Goal: Information Seeking & Learning: Learn about a topic

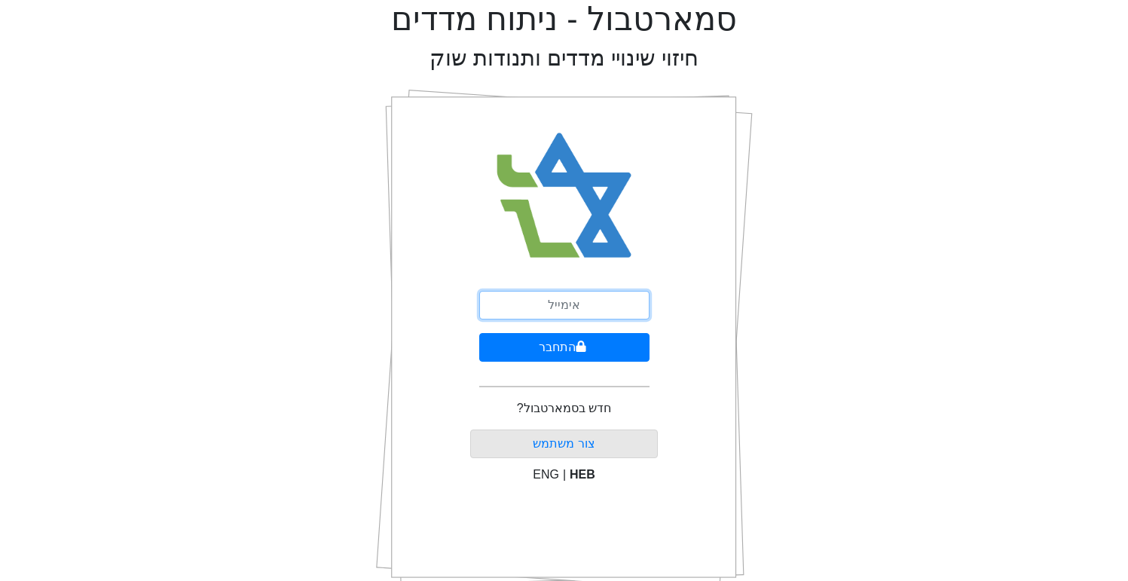
click at [591, 308] on input "email" at bounding box center [564, 305] width 170 height 29
type input "[EMAIL_ADDRESS][DOMAIN_NAME]"
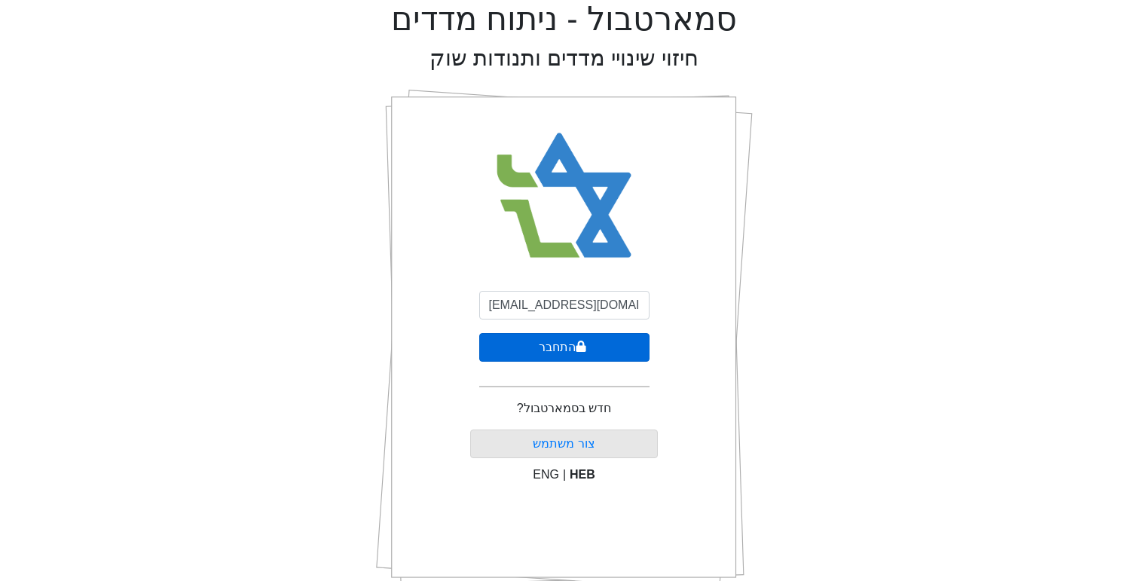
click at [541, 349] on button "התחבר" at bounding box center [564, 347] width 170 height 29
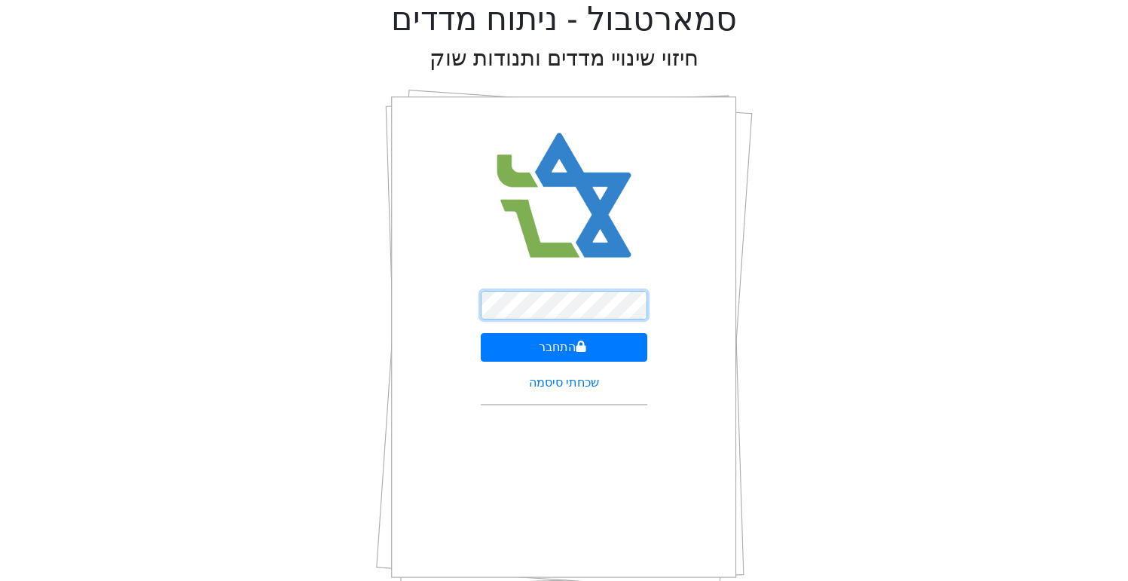
click at [481, 333] on button "התחבר" at bounding box center [564, 347] width 166 height 29
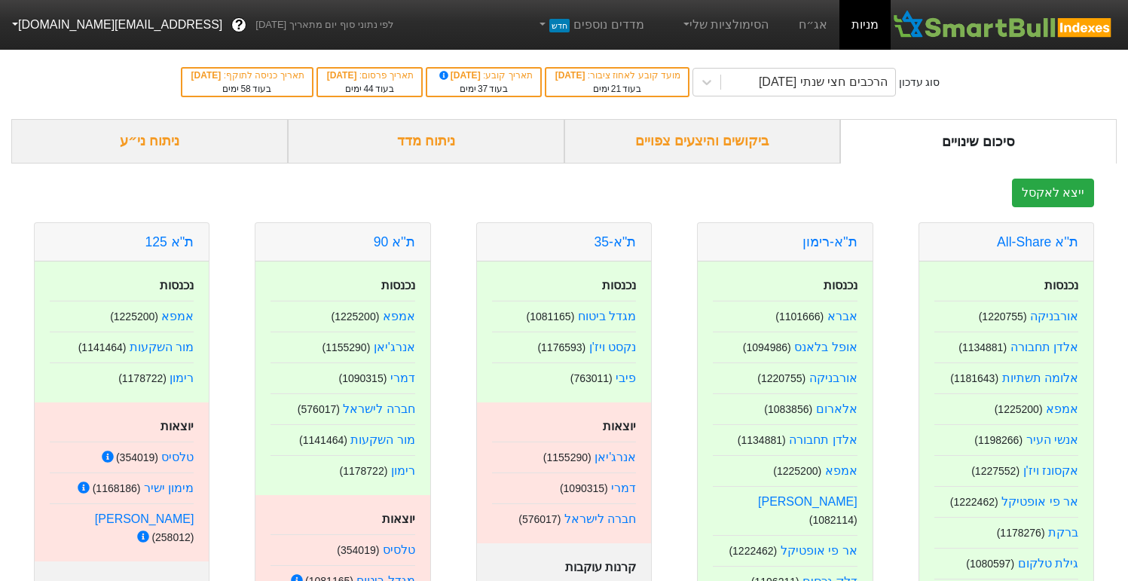
click at [714, 149] on div "ביקושים והיצעים צפויים" at bounding box center [702, 141] width 276 height 44
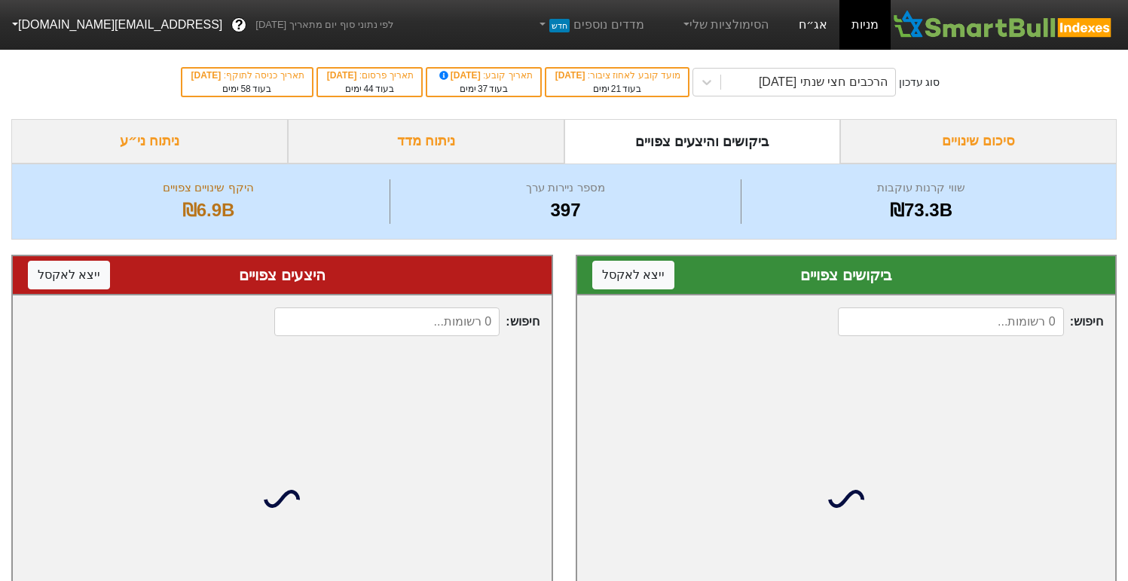
click at [807, 17] on link "אג״ח" at bounding box center [812, 25] width 53 height 50
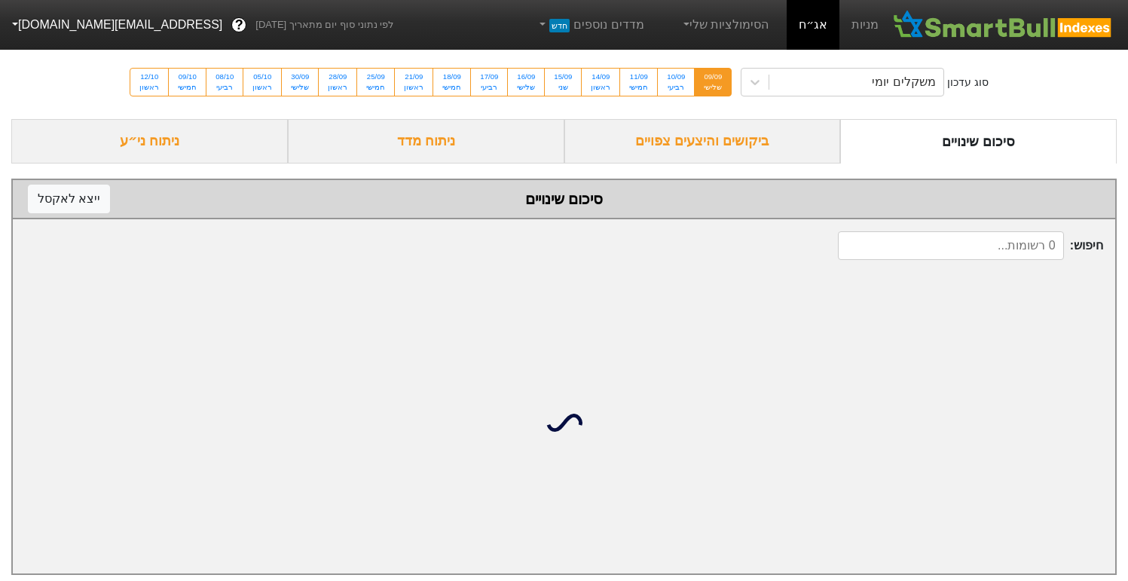
click at [733, 134] on div "ביקושים והיצעים צפויים" at bounding box center [702, 141] width 276 height 44
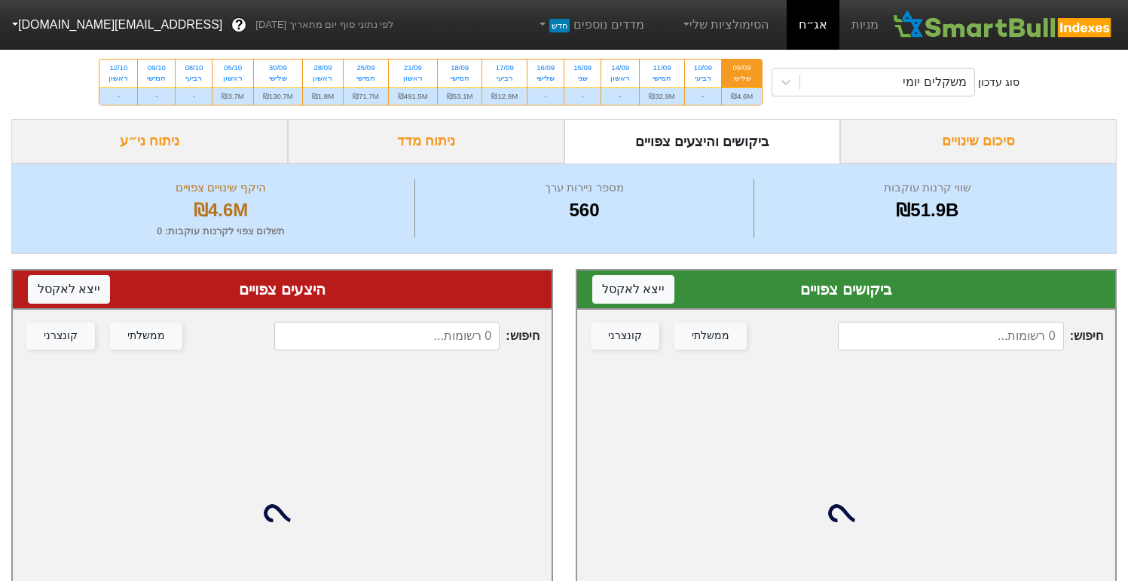
click at [459, 155] on div "ניתוח מדד" at bounding box center [426, 141] width 276 height 44
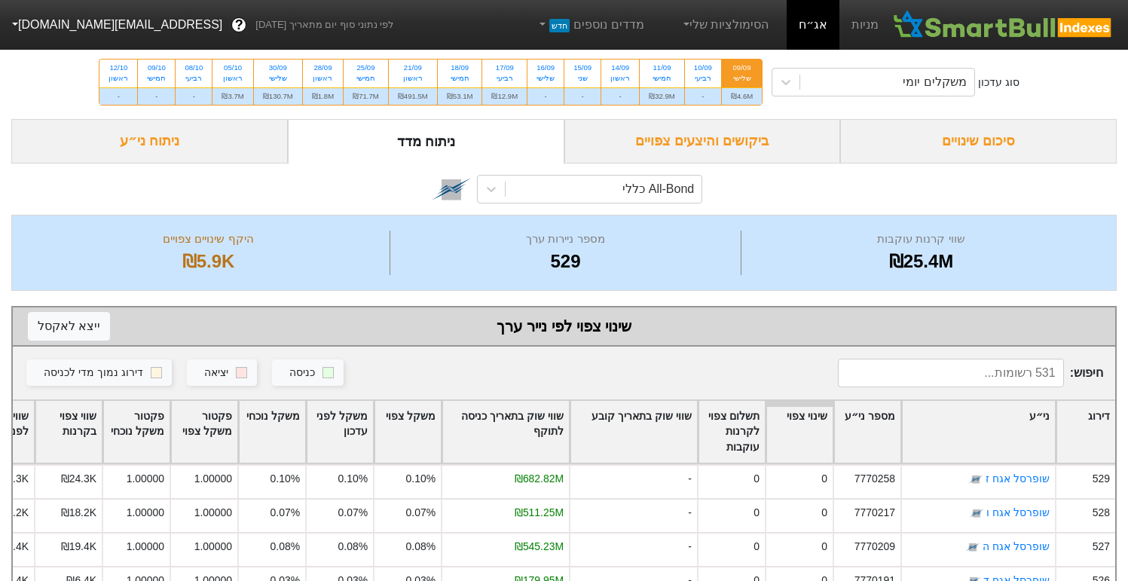
click at [229, 129] on div "ניתוח ני״ע" at bounding box center [149, 141] width 276 height 44
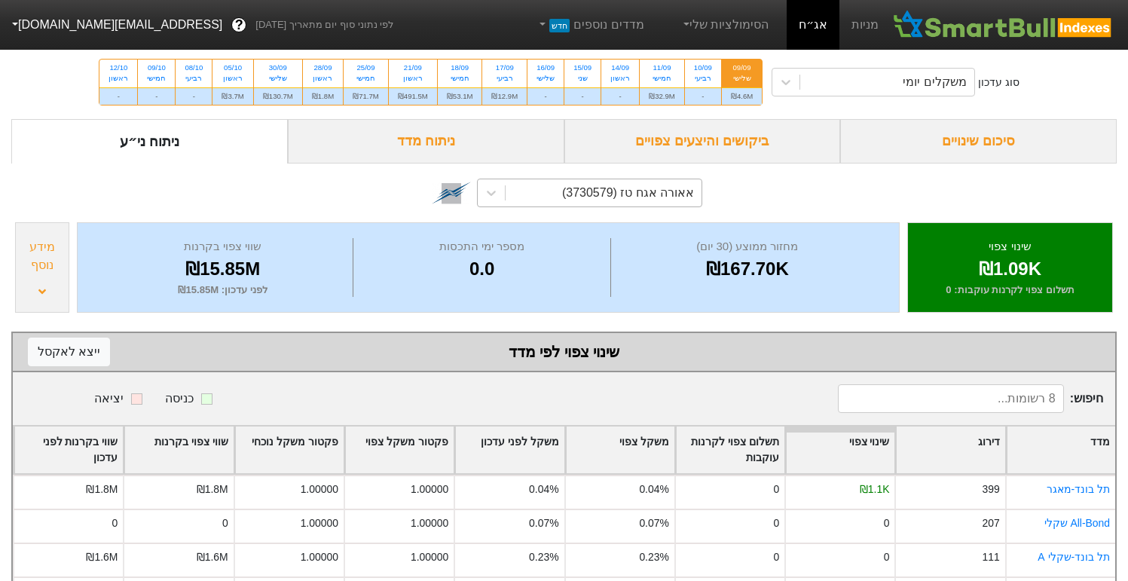
click at [629, 196] on div "אאורה אגח טז (3730579)" at bounding box center [628, 193] width 132 height 18
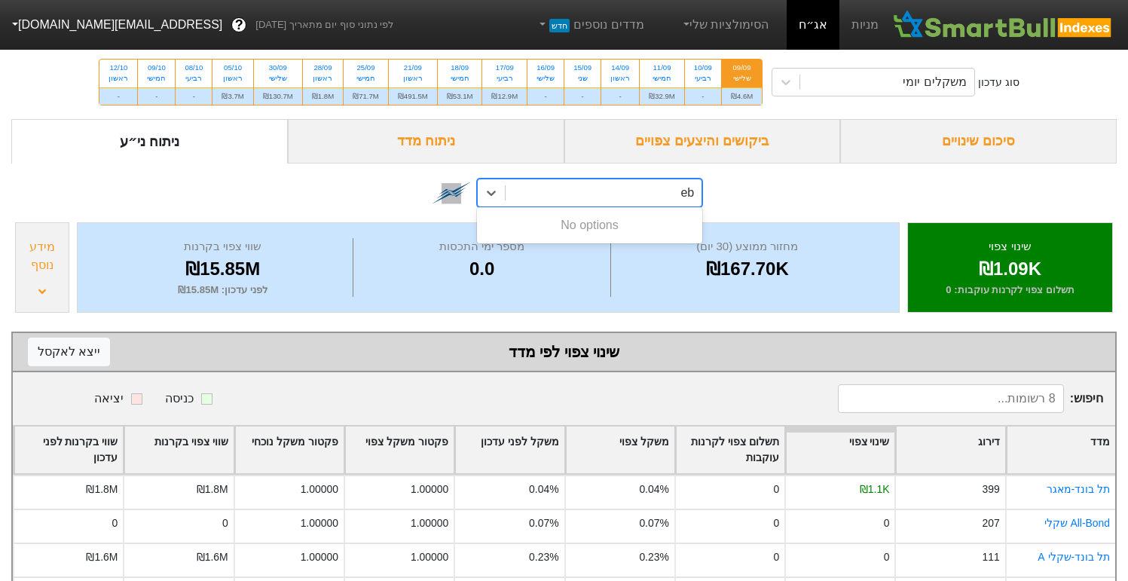
type input "e"
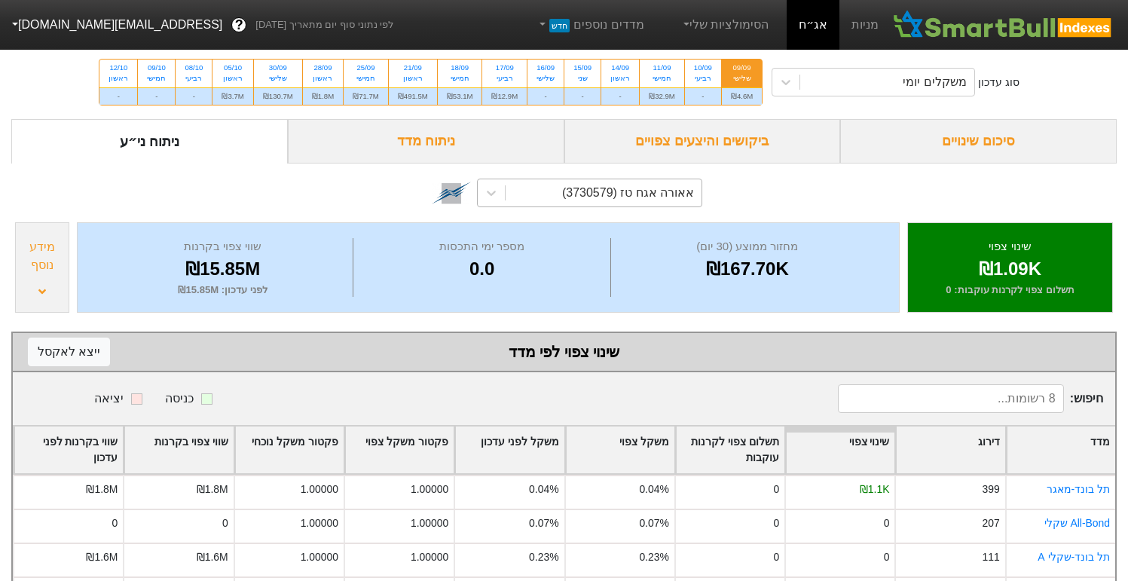
click at [187, 185] on div "אאורה אגח טז (3730579)" at bounding box center [563, 190] width 1105 height 55
click at [566, 200] on div "אאורה אגח טז (3730579)" at bounding box center [603, 192] width 196 height 27
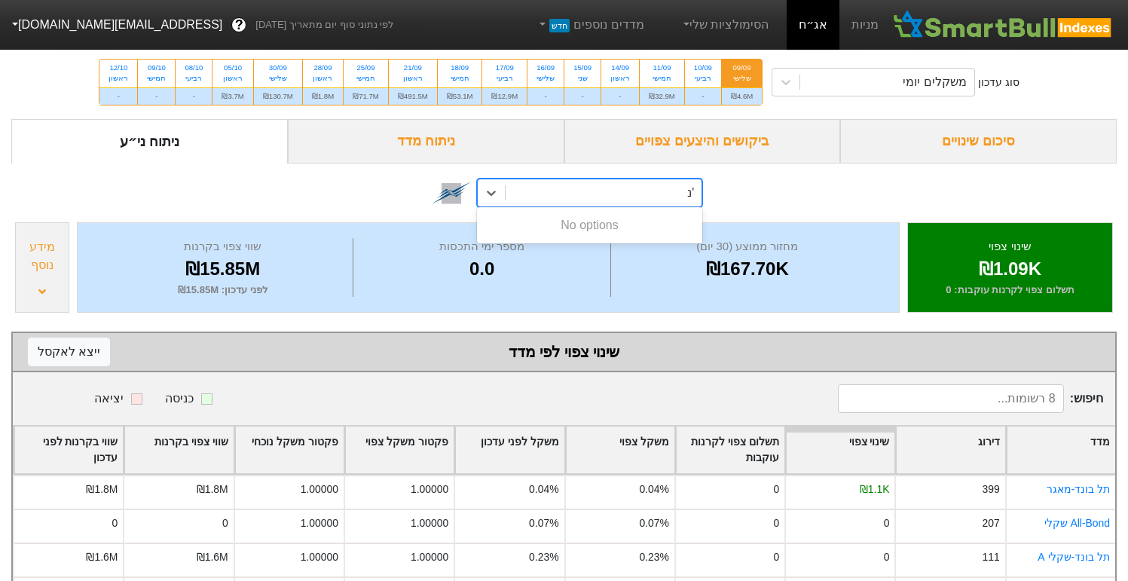
type input "'"
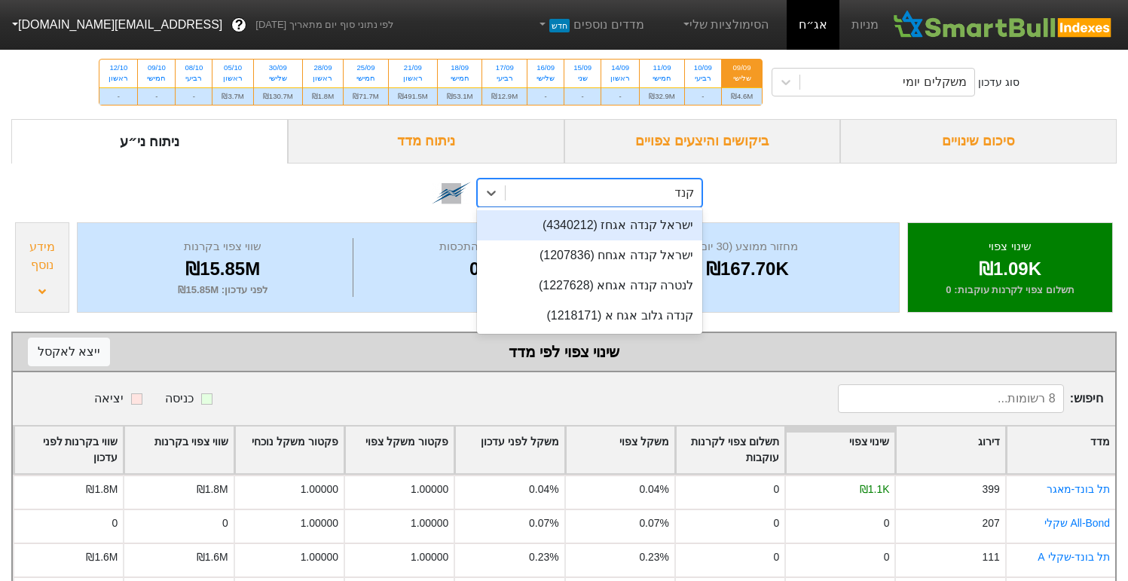
type input "[GEOGRAPHIC_DATA]"
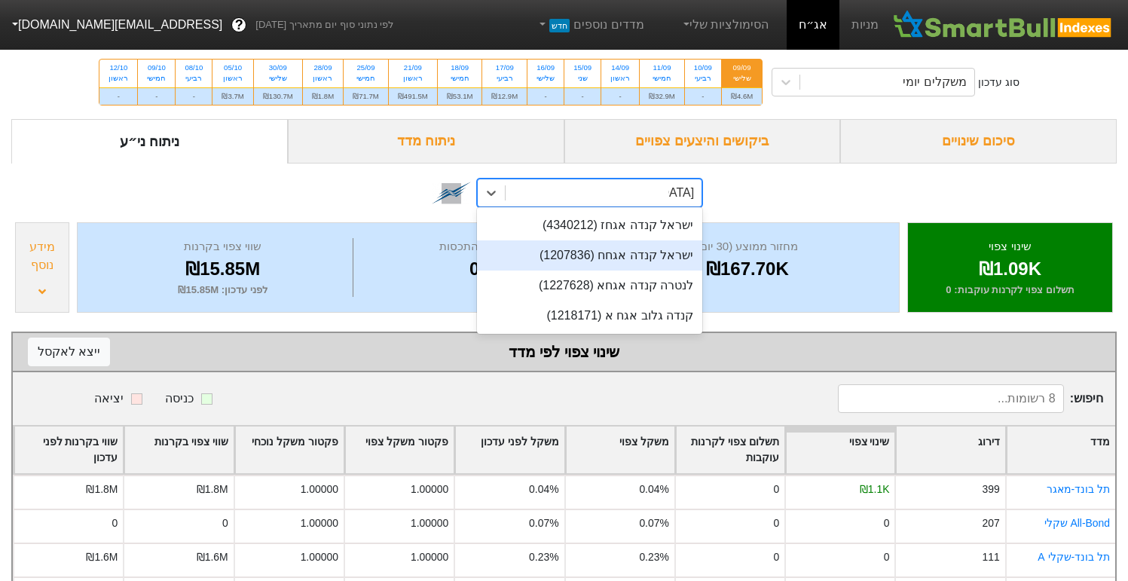
click at [598, 258] on div "ישראל קנדה אגחח (1207836)" at bounding box center [589, 255] width 225 height 30
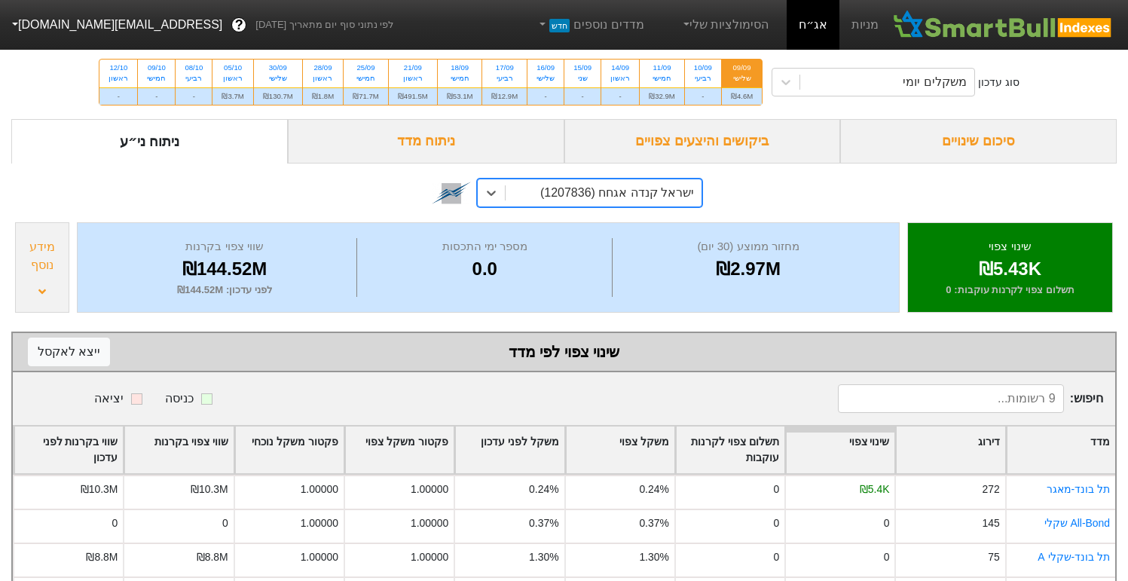
click at [460, 137] on div "ניתוח מדד" at bounding box center [426, 141] width 276 height 44
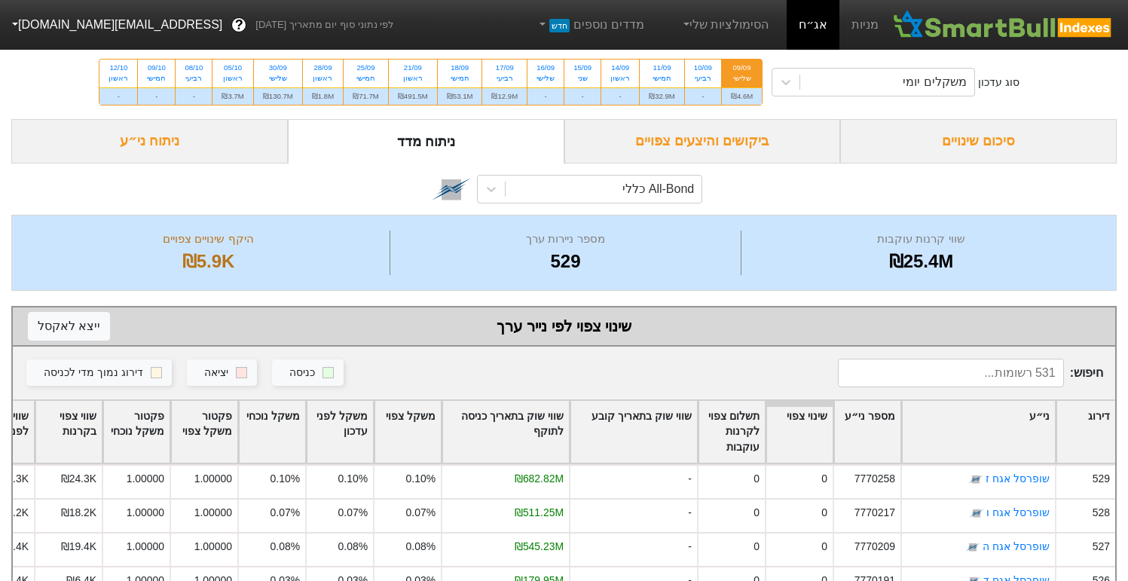
click at [170, 152] on div "ניתוח ני״ע" at bounding box center [149, 141] width 276 height 44
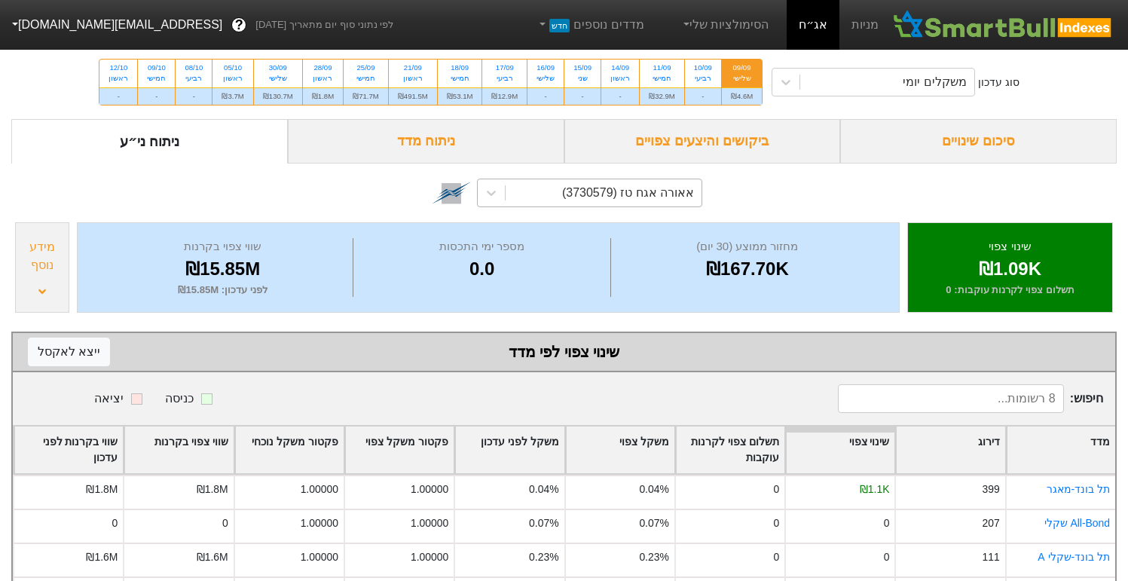
click at [642, 197] on div "אאורה אגח טז (3730579)" at bounding box center [628, 193] width 132 height 18
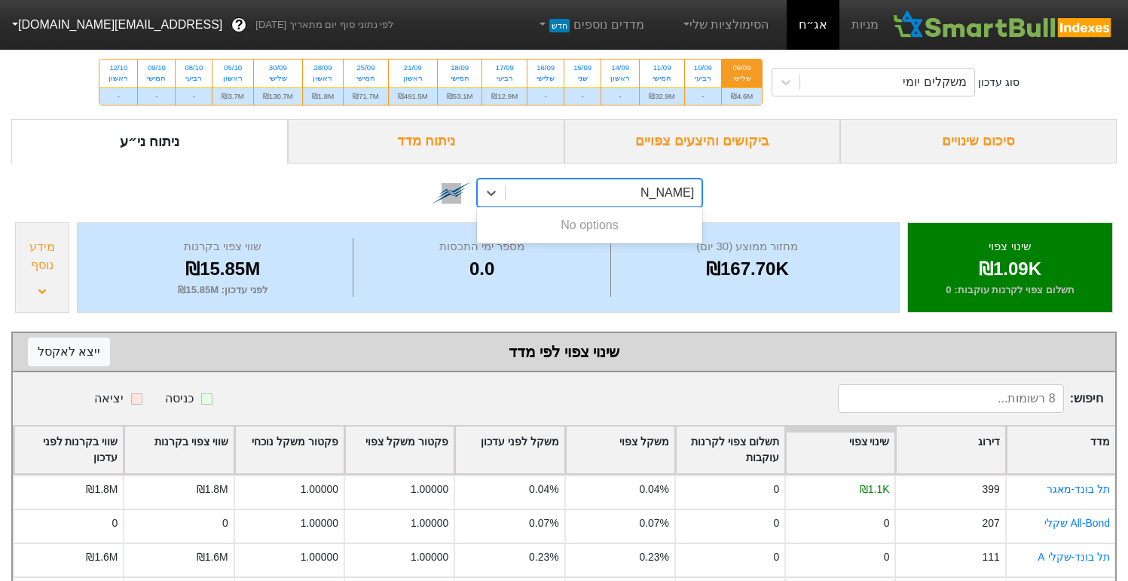
type input "[PERSON_NAME] קנ"
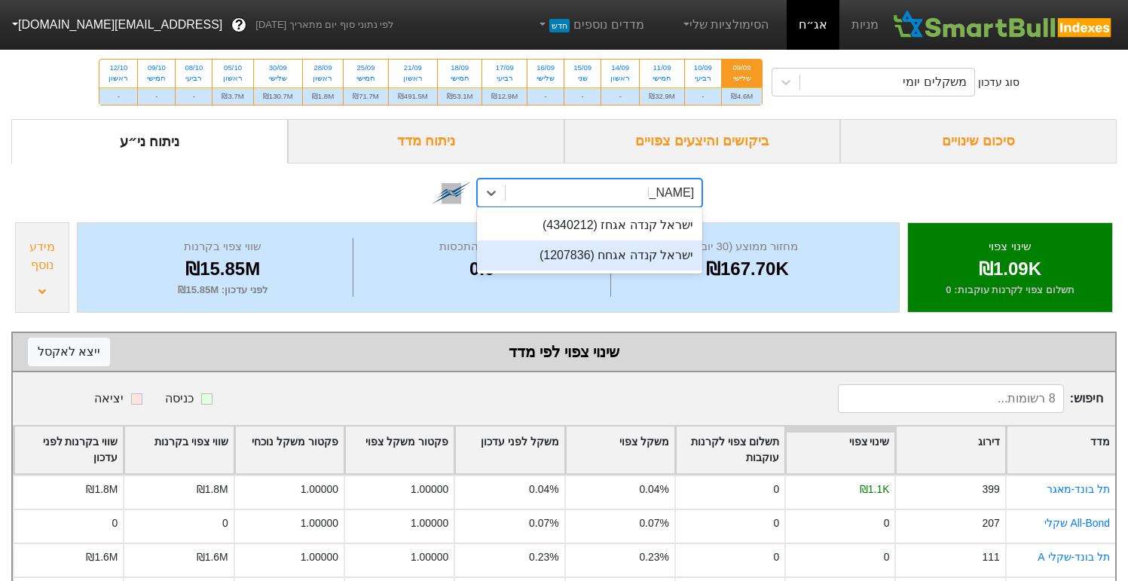
click at [599, 258] on div "ישראל קנדה אגחח (1207836)" at bounding box center [589, 255] width 225 height 30
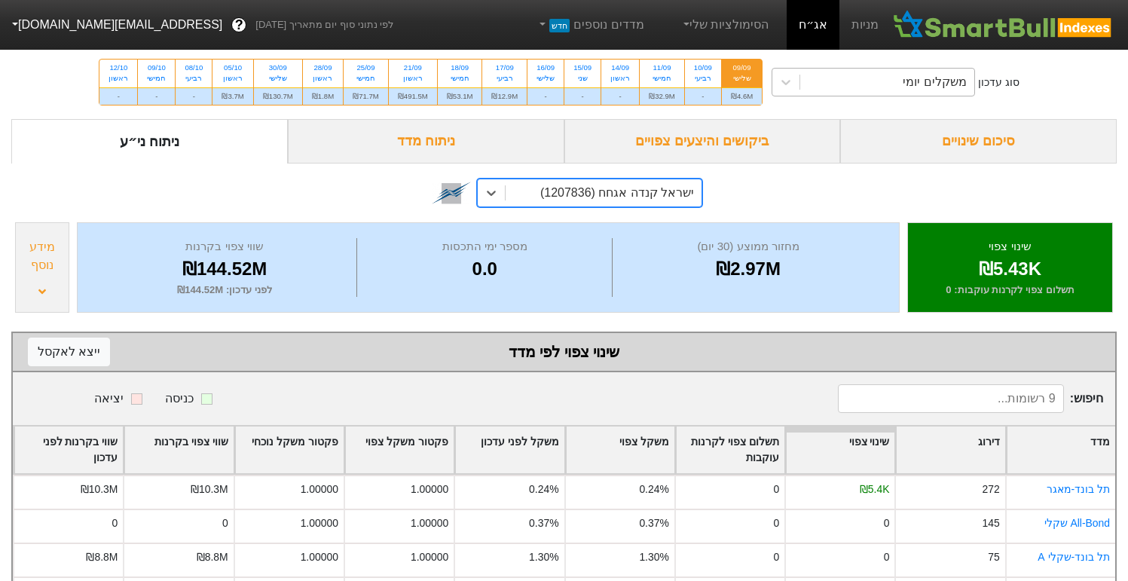
click at [844, 93] on div "משקלים יומי" at bounding box center [886, 82] width 173 height 27
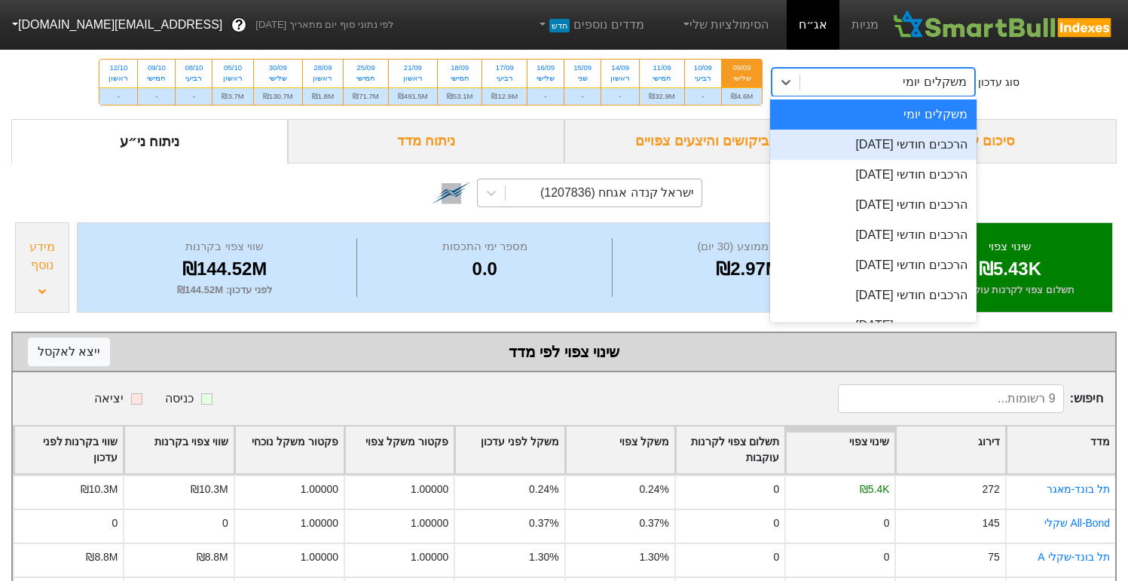
click at [839, 151] on div "הרכבים חודשי [DATE]" at bounding box center [873, 145] width 206 height 30
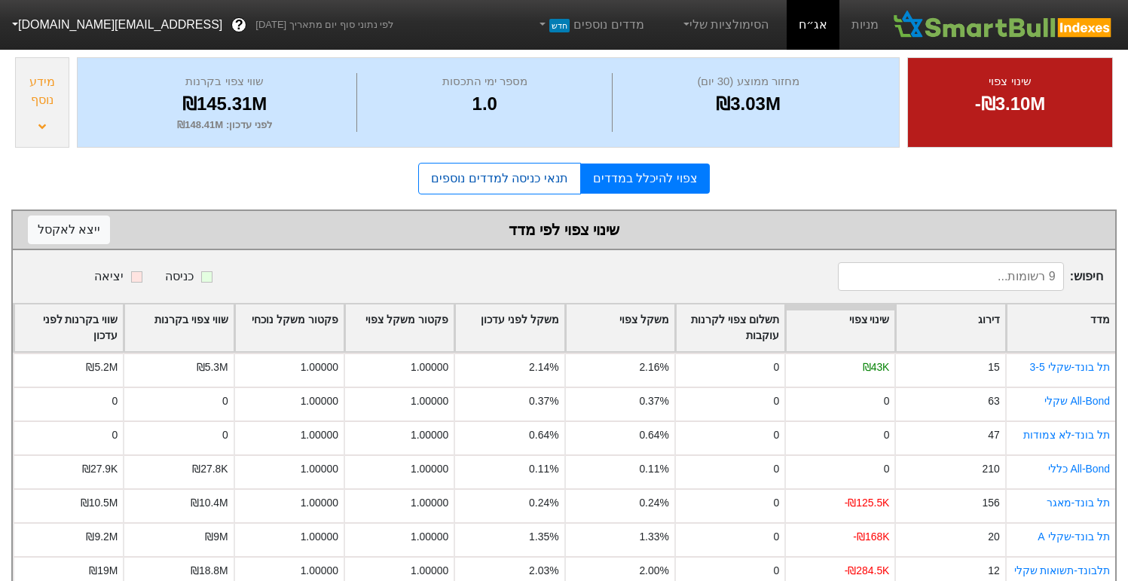
click at [526, 188] on link "תנאי כניסה למדדים נוספים" at bounding box center [499, 179] width 162 height 32
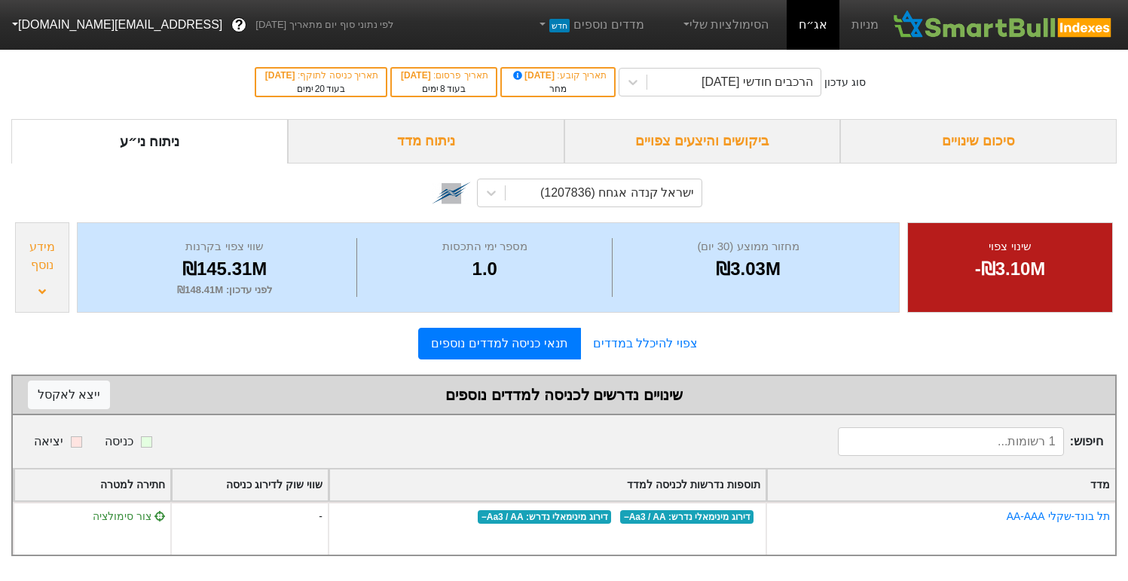
scroll to position [2, 0]
click at [647, 343] on link "צפוי להיכלל במדדים" at bounding box center [645, 343] width 129 height 30
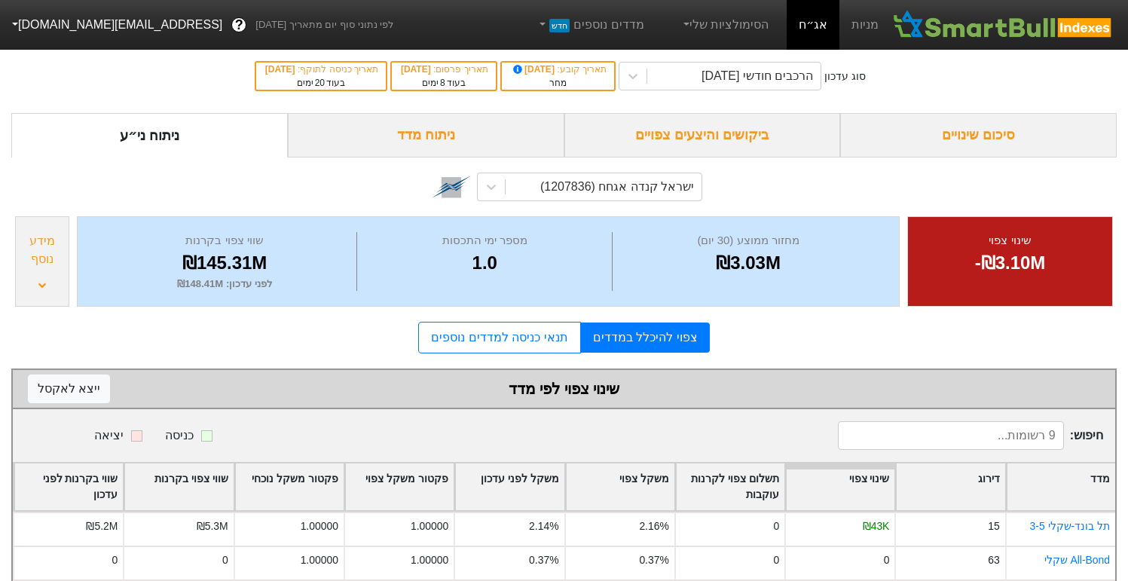
scroll to position [5, 0]
click at [609, 183] on div "ישראל קנדה אגחח (1207836)" at bounding box center [617, 188] width 154 height 18
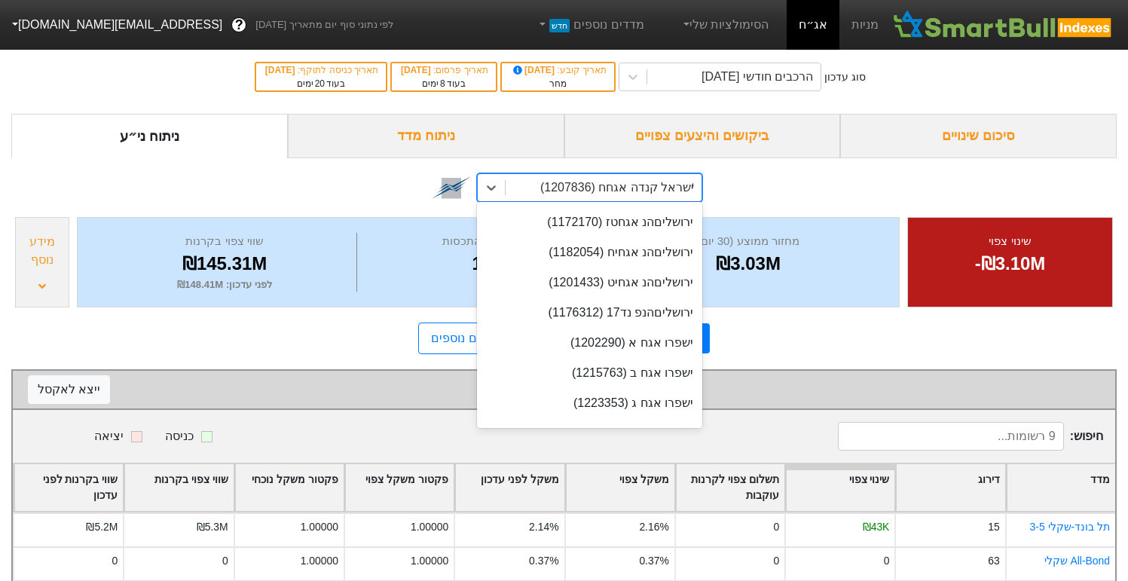
scroll to position [0, 0]
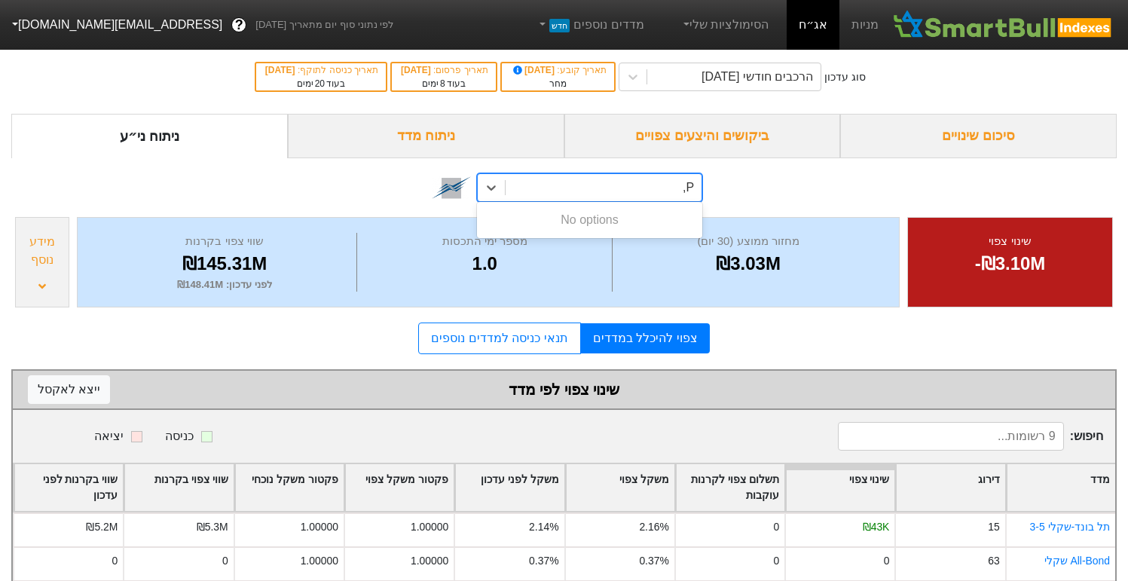
type input "P"
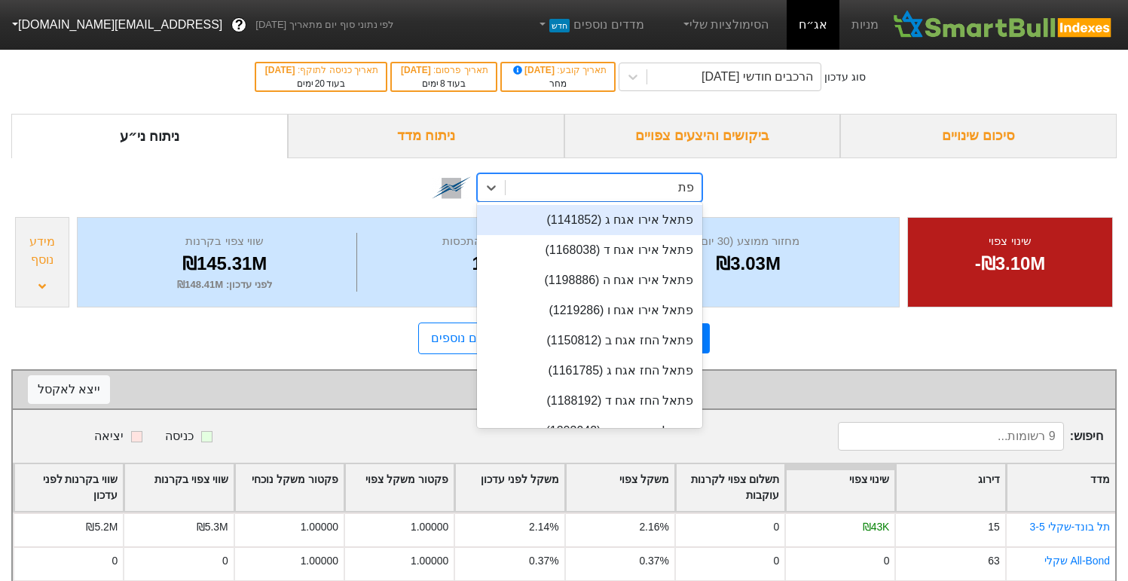
type input "פתאל"
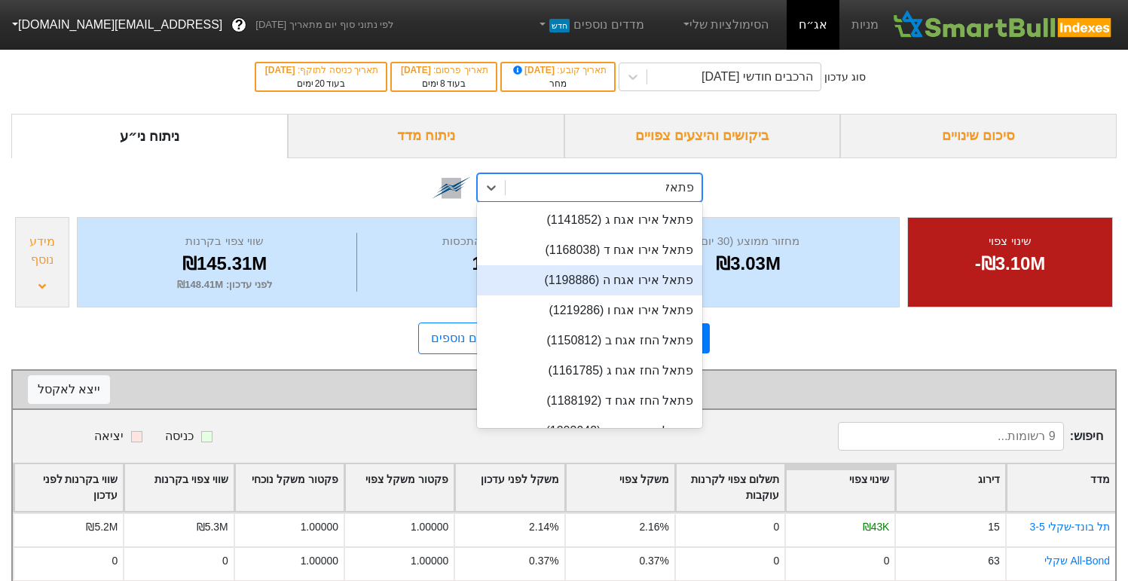
click at [627, 283] on div "פתאל אירו אגח ה (1198886)" at bounding box center [589, 280] width 225 height 30
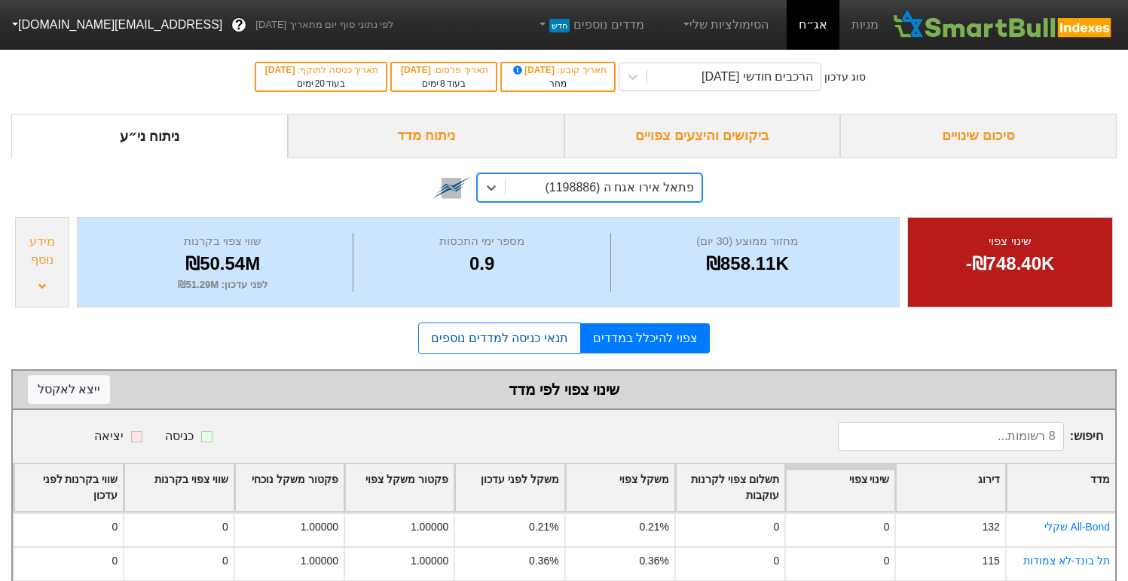
click at [522, 348] on link "תנאי כניסה למדדים נוספים" at bounding box center [499, 338] width 162 height 32
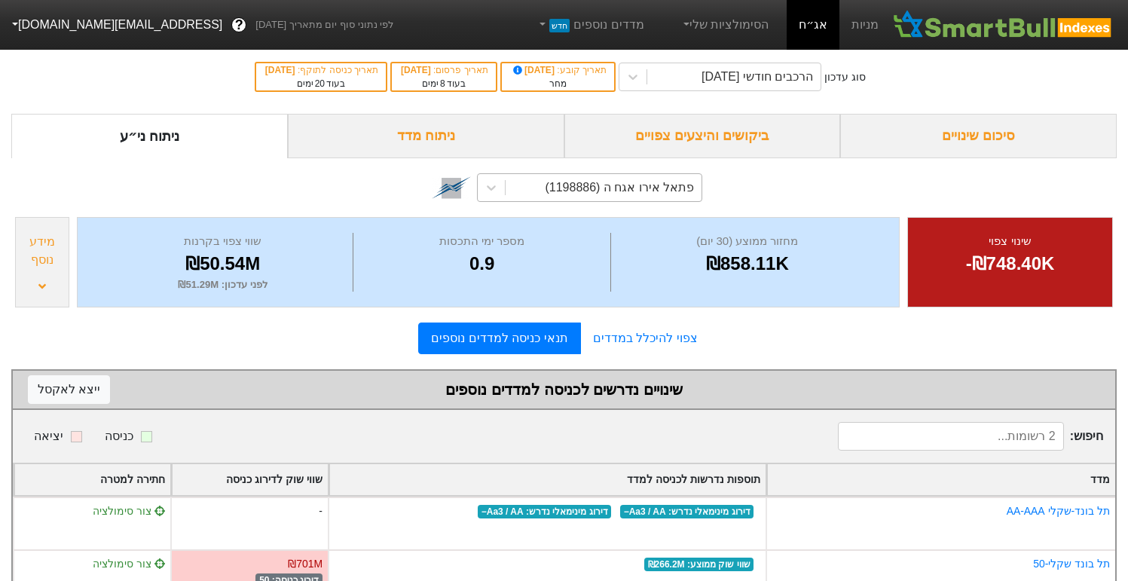
scroll to position [54, 0]
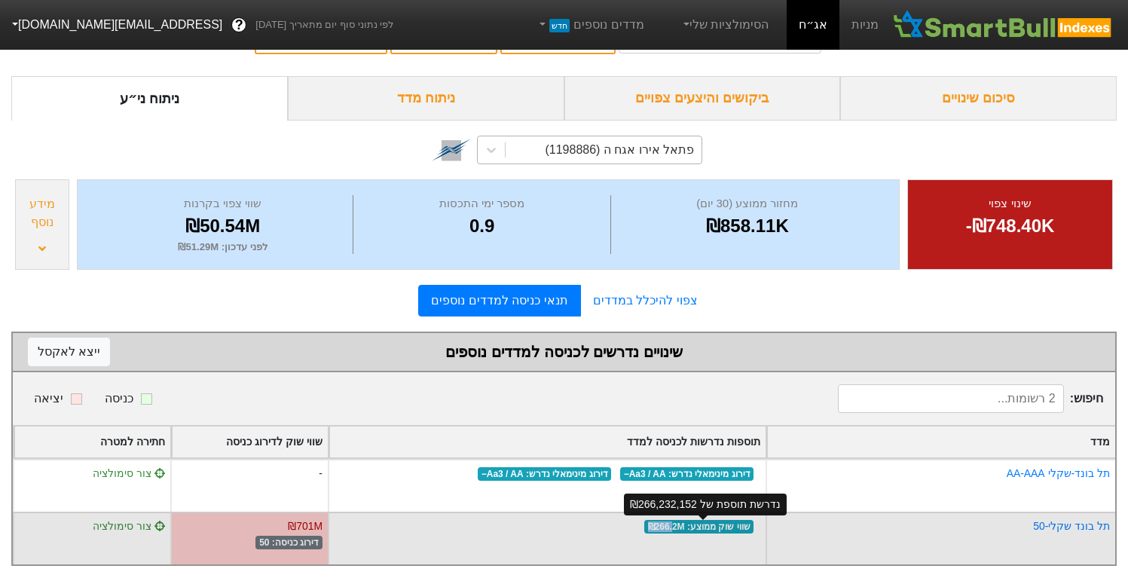
drag, startPoint x: 678, startPoint y: 514, endPoint x: 651, endPoint y: 516, distance: 27.2
click at [651, 520] on span "שווי שוק ממוצע : ₪266.2M" at bounding box center [699, 527] width 110 height 14
click at [645, 526] on div "שווי שוק ממוצע : ₪266.2M" at bounding box center [547, 537] width 438 height 53
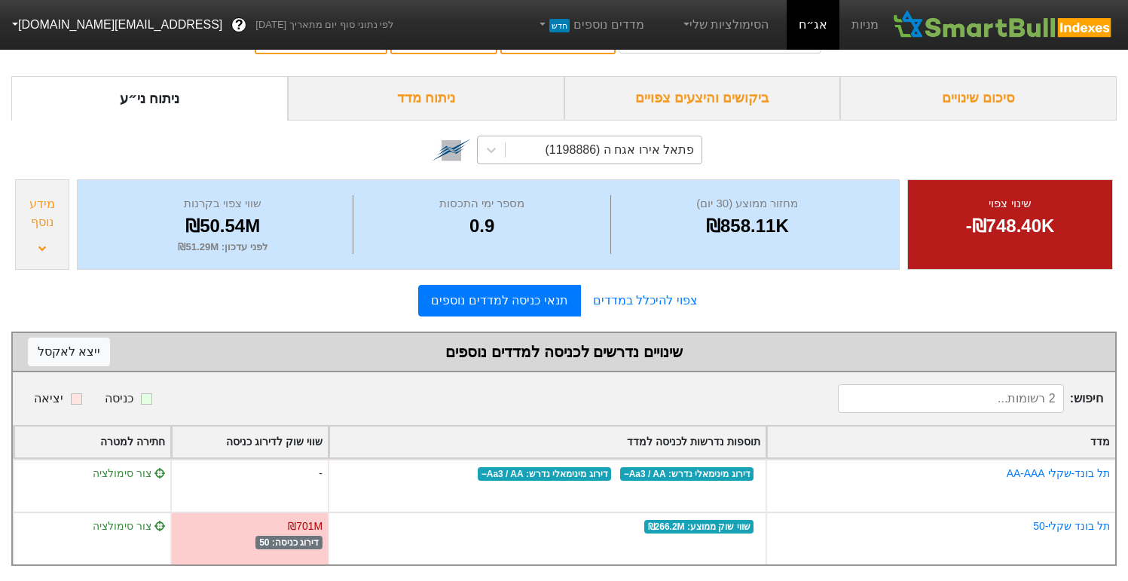
click at [685, 76] on div "ביקושים והיצעים צפויים" at bounding box center [702, 98] width 276 height 44
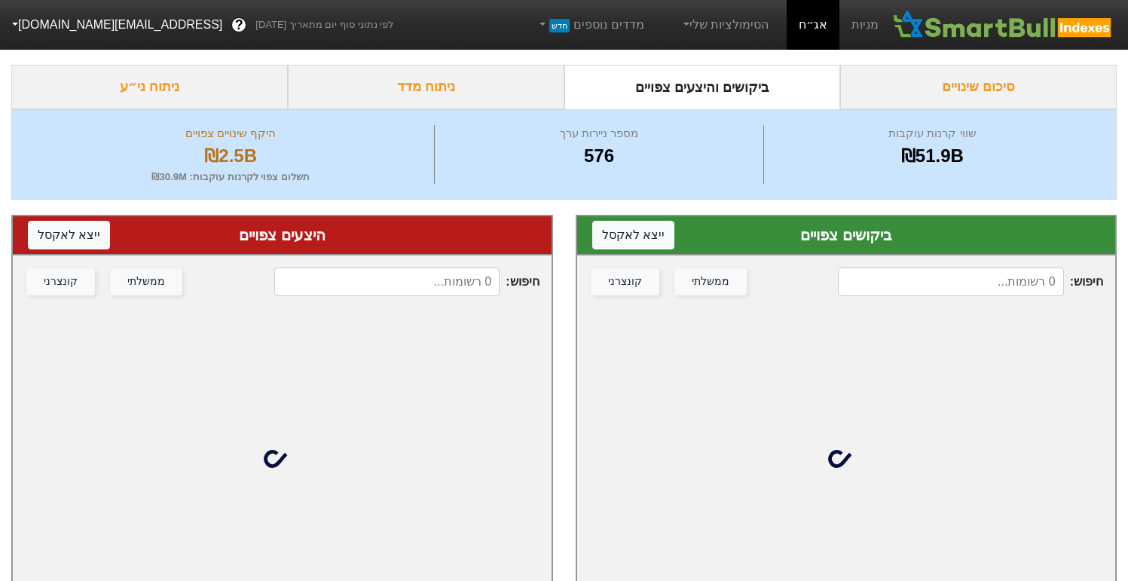
click at [431, 266] on div "חיפוש : ממשלתי קונצרני" at bounding box center [282, 281] width 539 height 53
click at [435, 282] on input at bounding box center [386, 281] width 225 height 29
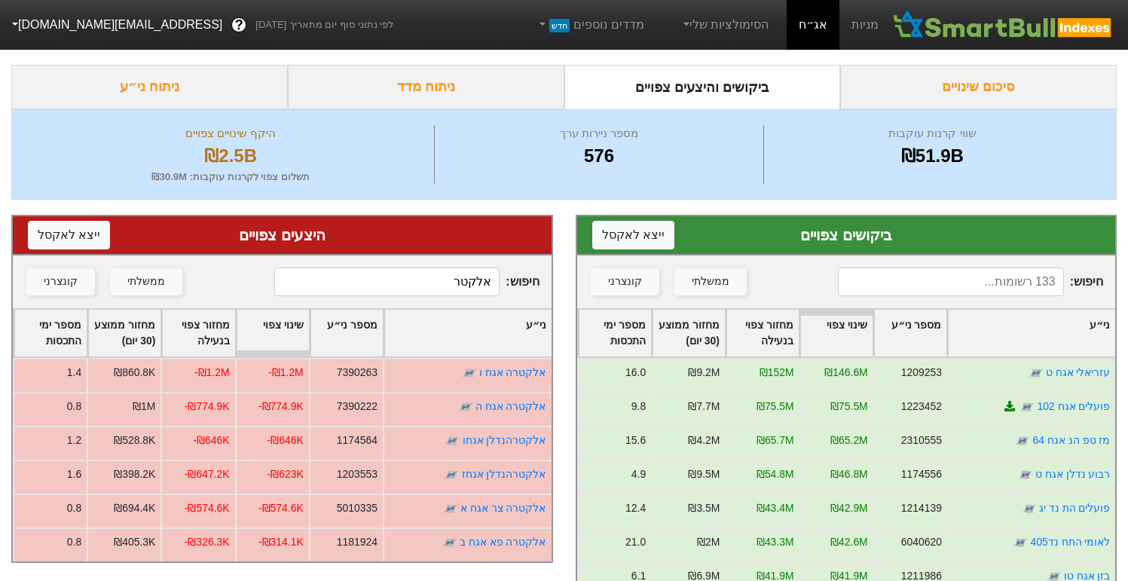
type input "אלקטר"
